Goal: Transaction & Acquisition: Purchase product/service

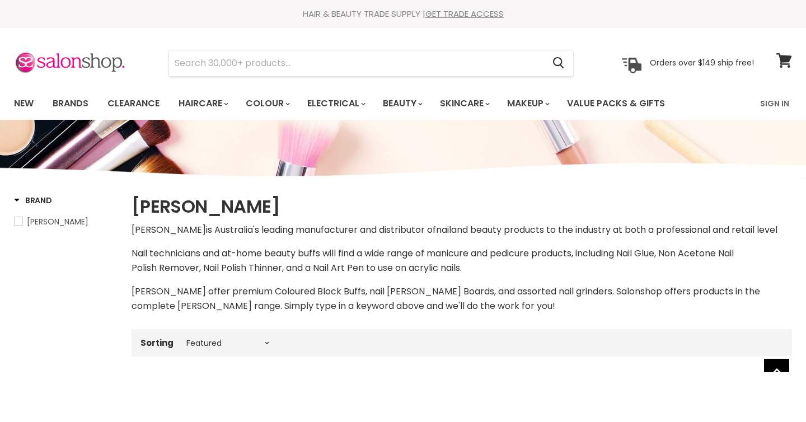
select select "manual"
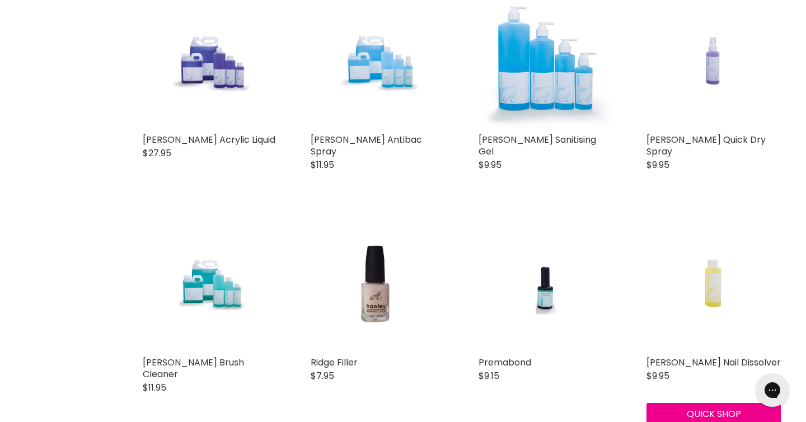
click at [709, 273] on img "Main content" at bounding box center [713, 284] width 89 height 134
